Goal: Information Seeking & Learning: Find specific page/section

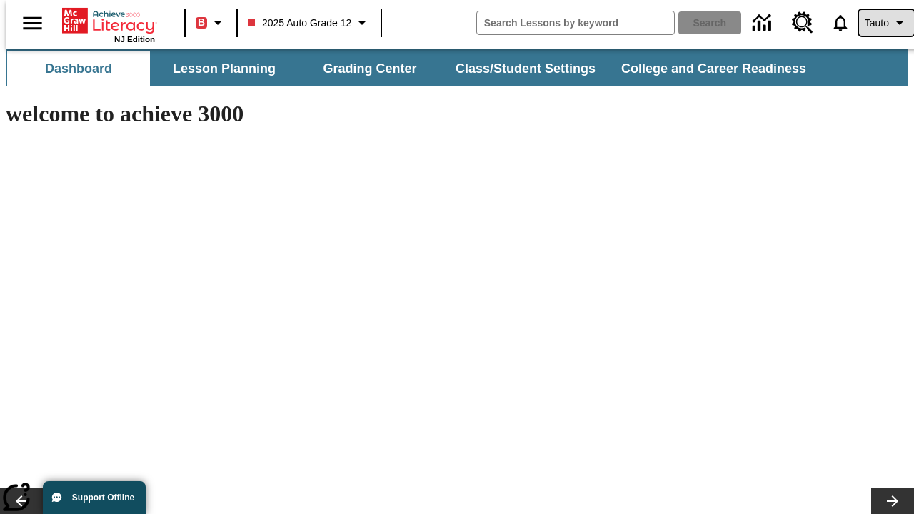
click at [879, 23] on span "Tauto" at bounding box center [877, 23] width 24 height 15
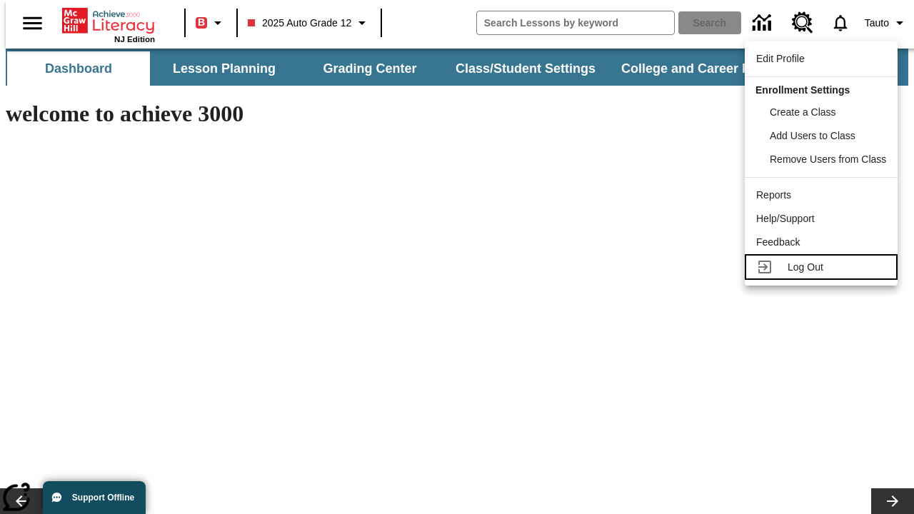
click at [824, 267] on span "Log Out" at bounding box center [806, 266] width 36 height 11
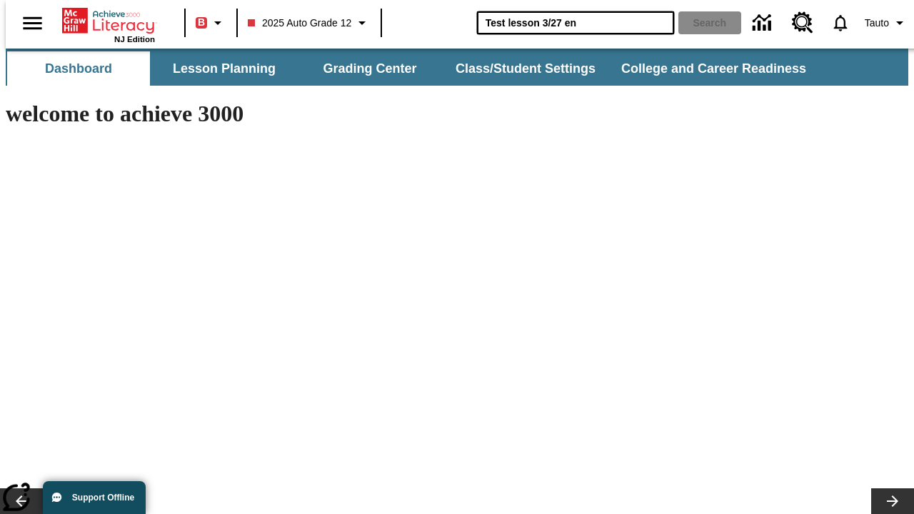
type input "Test lesson 3/27 en"
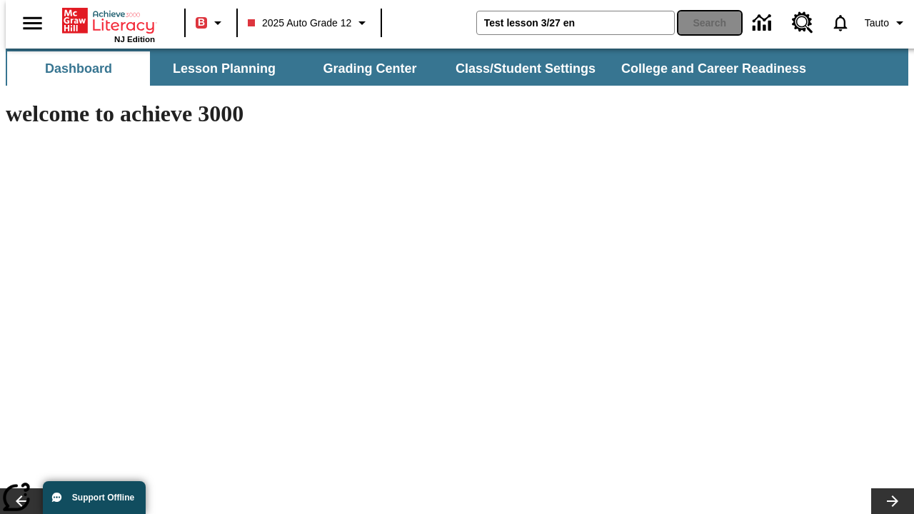
click at [701, 23] on button "Search" at bounding box center [710, 22] width 63 height 23
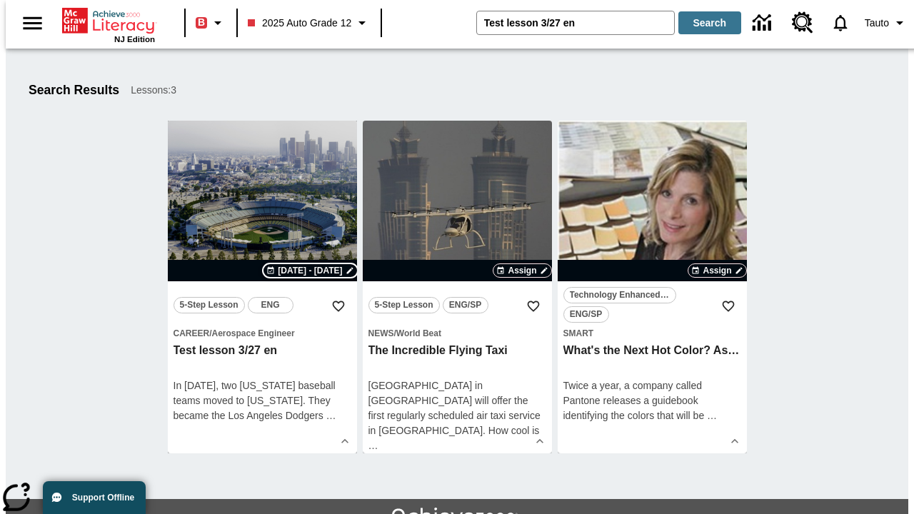
click at [311, 271] on span "[DATE] - [DATE]" at bounding box center [310, 270] width 64 height 13
